Goal: Submit feedback/report problem

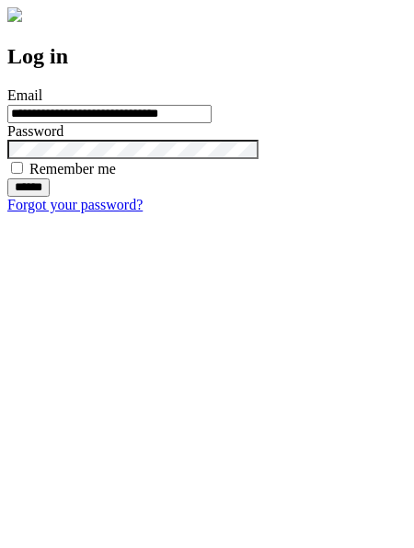
click at [50, 197] on input "******" at bounding box center [28, 187] width 42 height 18
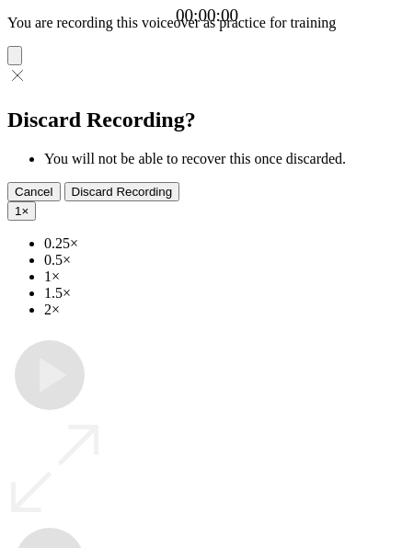
type input "**********"
